Goal: Task Accomplishment & Management: Complete application form

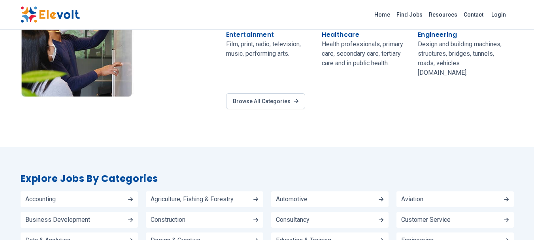
scroll to position [695, 0]
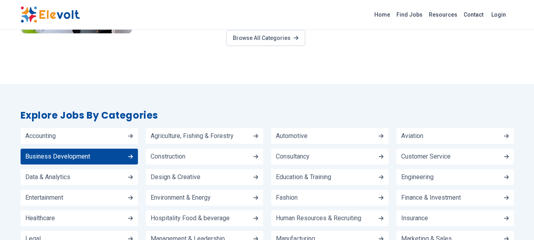
click at [79, 153] on span "Business Development" at bounding box center [57, 156] width 65 height 6
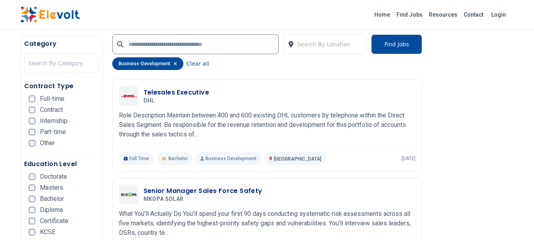
scroll to position [806, 0]
click at [173, 64] on icon "button" at bounding box center [175, 63] width 4 height 5
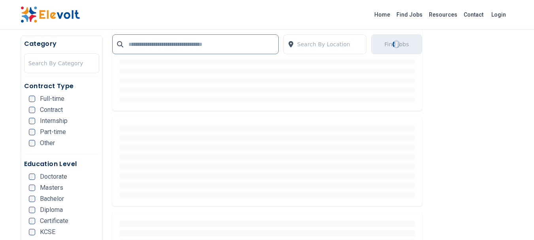
scroll to position [0, 0]
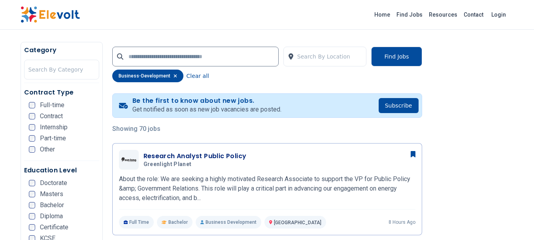
scroll to position [205, 0]
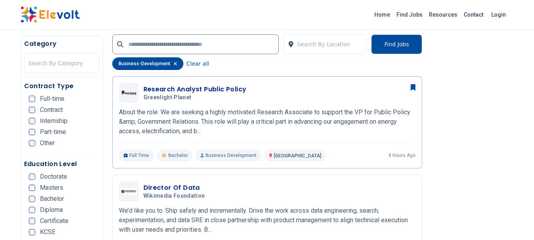
click at [173, 64] on icon "button" at bounding box center [174, 63] width 3 height 3
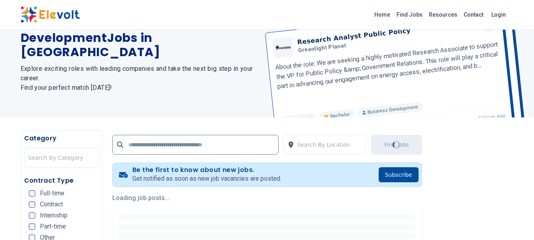
scroll to position [0, 0]
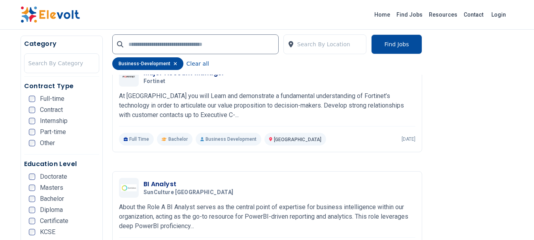
scroll to position [616, 0]
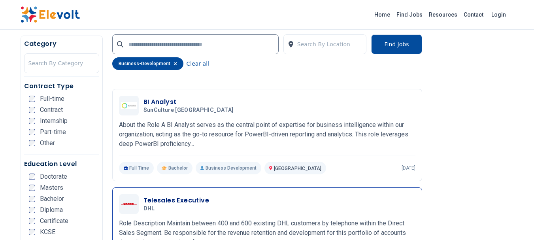
scroll to position [695, 0]
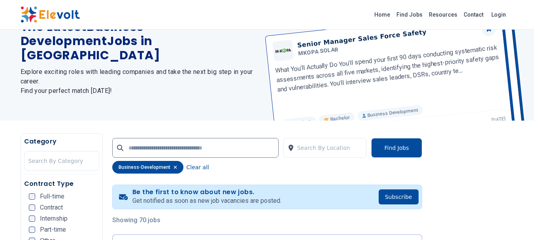
scroll to position [95, 0]
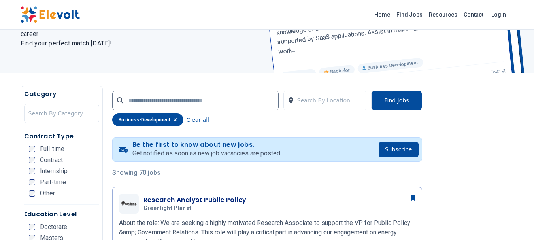
click at [299, 126] on div "business-development Clear all" at bounding box center [267, 119] width 310 height 13
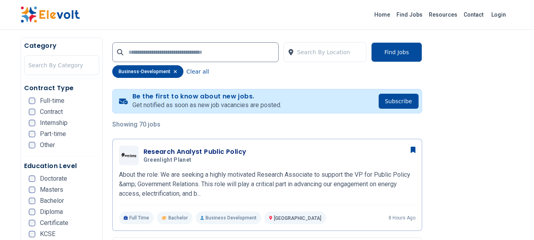
scroll to position [142, 0]
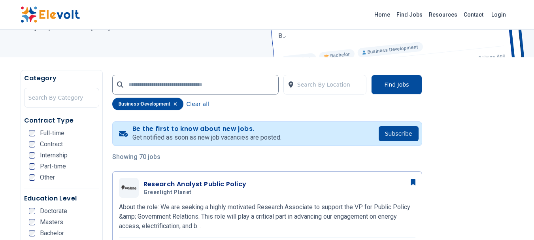
scroll to position [126, 0]
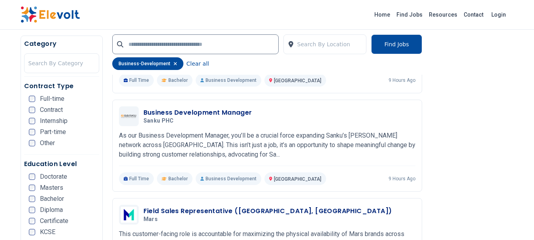
scroll to position [363, 0]
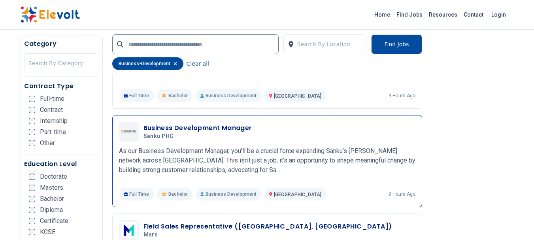
click at [162, 126] on h3 "Business Development Manager" at bounding box center [197, 127] width 109 height 9
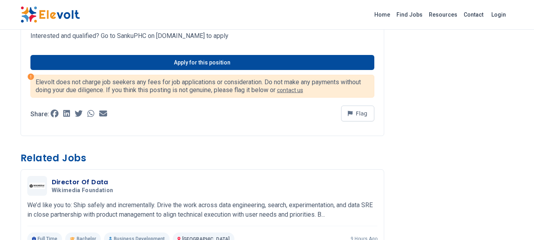
scroll to position [352, 0]
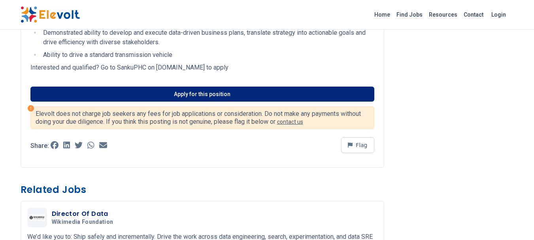
click at [192, 94] on link "Apply for this position" at bounding box center [202, 94] width 344 height 15
